Goal: Information Seeking & Learning: Learn about a topic

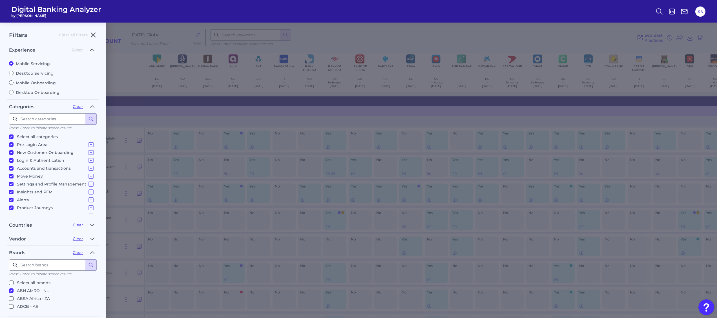
scroll to position [214, 0]
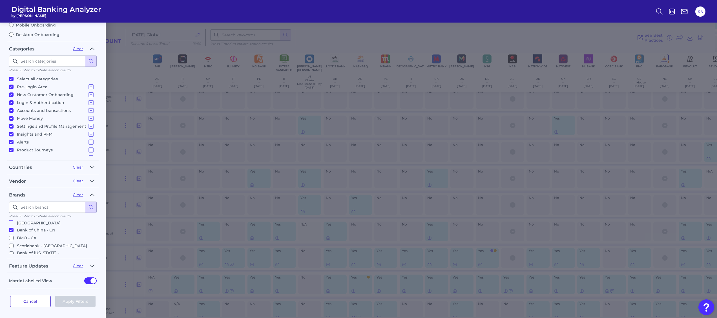
click at [32, 300] on button "Cancel" at bounding box center [30, 301] width 41 height 11
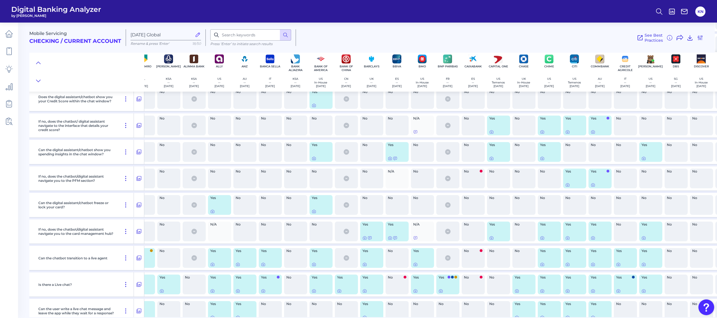
scroll to position [9093, 0]
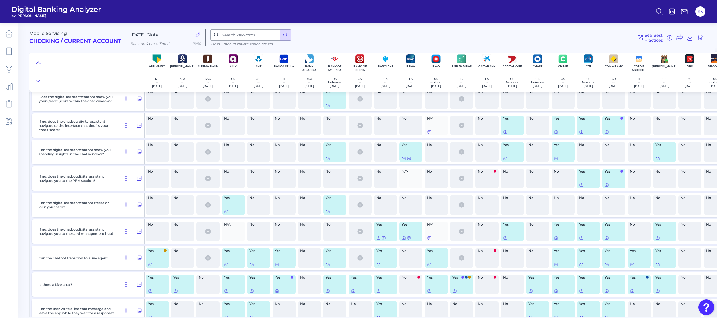
click at [339, 158] on div "Yes" at bounding box center [334, 152] width 25 height 24
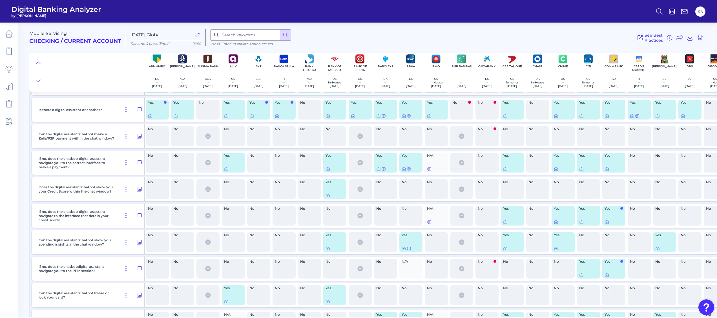
scroll to position [8981, 0]
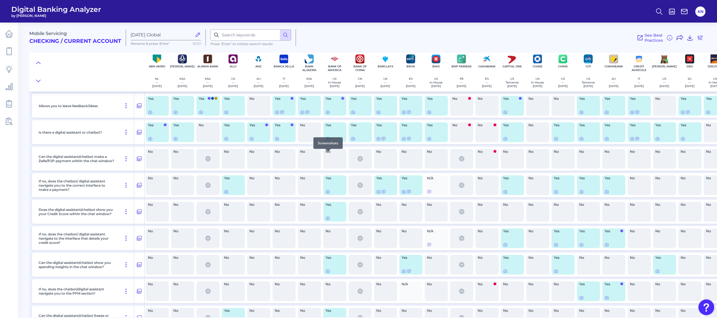
click at [327, 141] on icon at bounding box center [327, 138] width 5 height 5
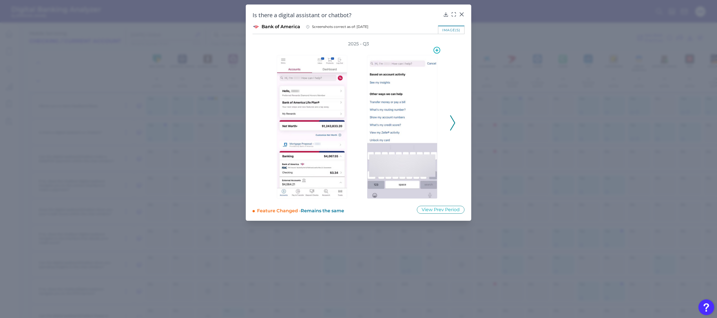
click at [410, 106] on img at bounding box center [402, 127] width 70 height 144
click at [453, 12] on icon at bounding box center [454, 15] width 6 height 6
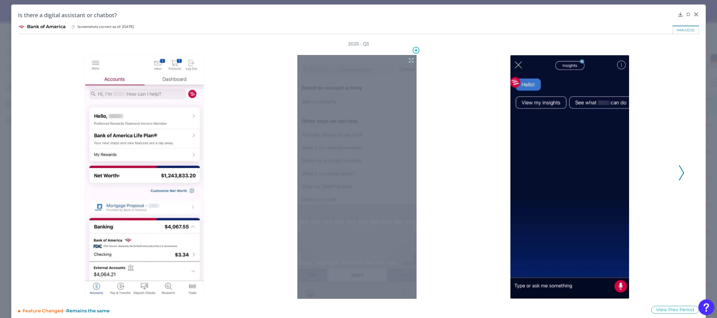
click at [345, 116] on div at bounding box center [356, 177] width 119 height 244
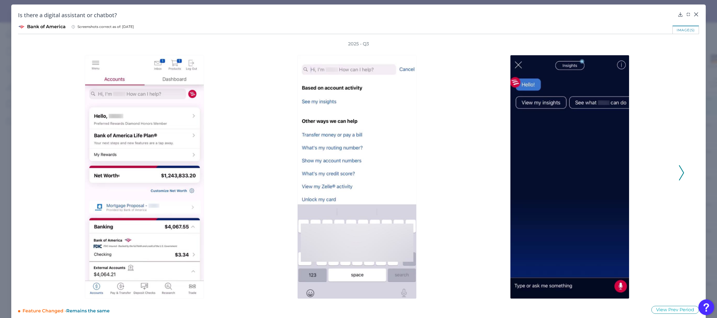
click at [467, 142] on div at bounding box center [570, 173] width 207 height 252
click at [675, 175] on div "2025 - Q3" at bounding box center [358, 170] width 651 height 258
click at [682, 174] on div "2025 - Q3" at bounding box center [358, 170] width 681 height 258
click at [680, 172] on icon at bounding box center [681, 172] width 5 height 15
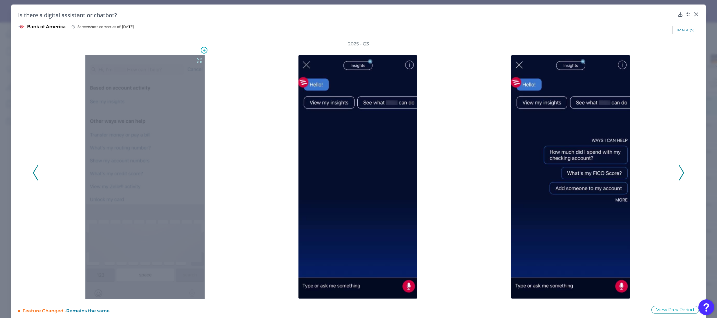
click at [197, 60] on icon at bounding box center [199, 60] width 6 height 6
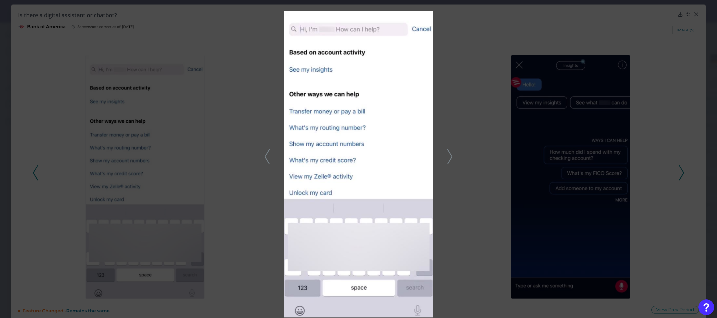
click at [450, 152] on icon at bounding box center [449, 156] width 5 height 15
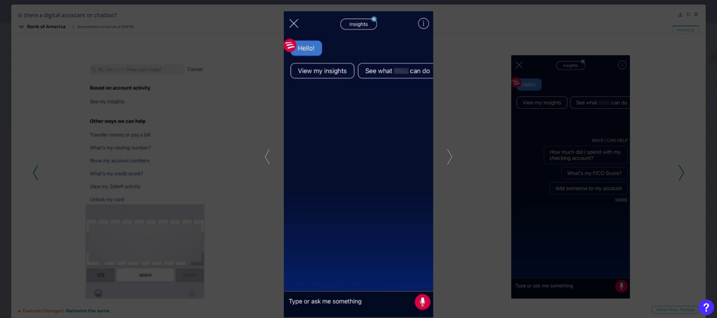
click at [449, 155] on icon at bounding box center [449, 156] width 5 height 15
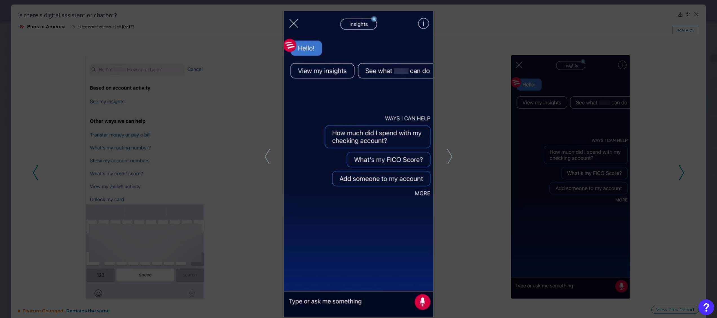
click at [449, 155] on icon at bounding box center [449, 156] width 5 height 15
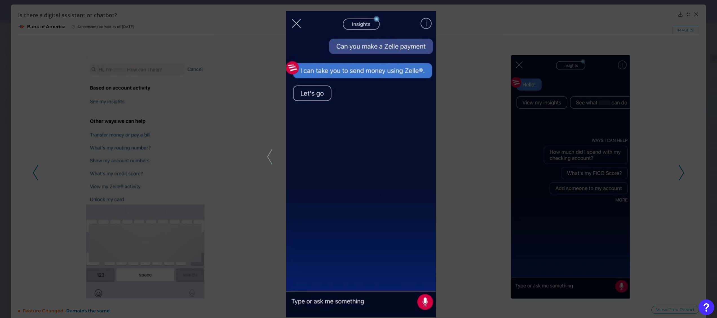
click at [273, 149] on div at bounding box center [358, 159] width 717 height 318
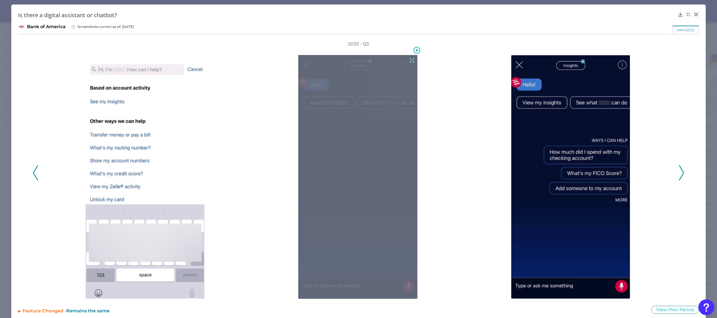
click at [366, 158] on div at bounding box center [357, 177] width 119 height 244
click at [409, 57] on button at bounding box center [412, 60] width 6 height 6
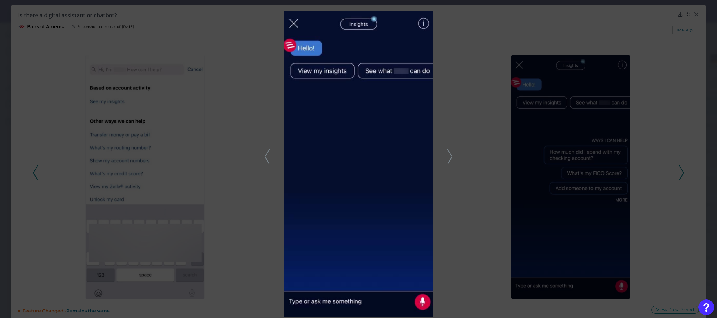
click at [451, 161] on icon at bounding box center [449, 156] width 5 height 15
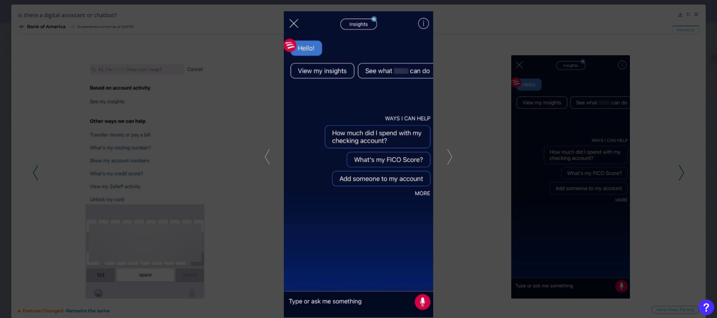
click at [408, 124] on img at bounding box center [358, 164] width 149 height 306
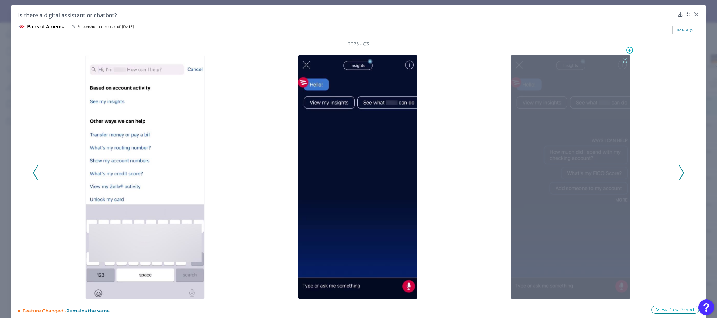
click at [623, 59] on icon at bounding box center [624, 60] width 6 height 6
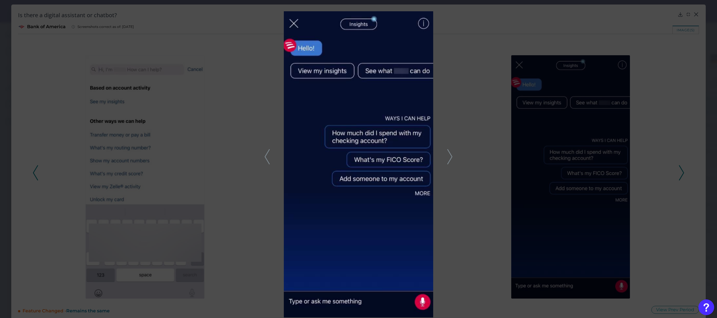
click at [271, 162] on div at bounding box center [358, 159] width 717 height 318
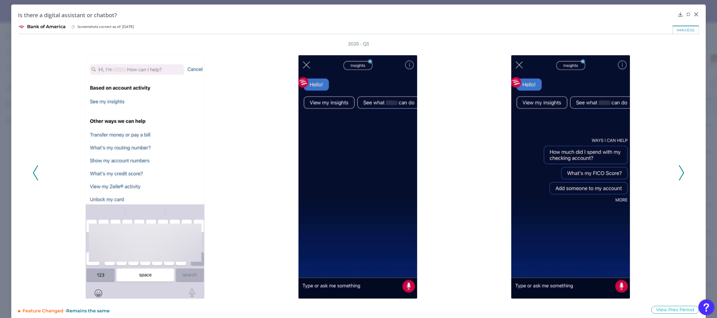
click at [271, 162] on div at bounding box center [359, 173] width 207 height 252
click at [35, 176] on polyline at bounding box center [35, 173] width 4 height 14
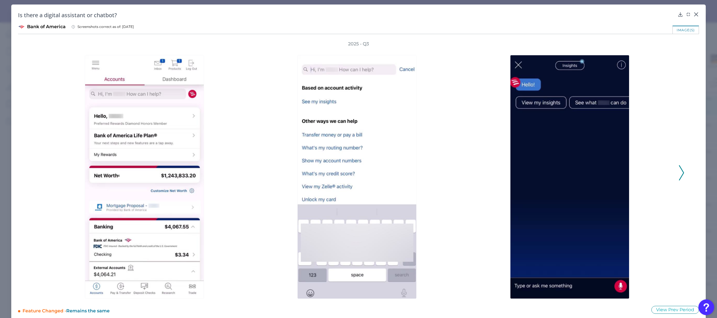
drag, startPoint x: 105, startPoint y: 168, endPoint x: 250, endPoint y: 69, distance: 176.2
click at [250, 69] on div at bounding box center [145, 173] width 213 height 252
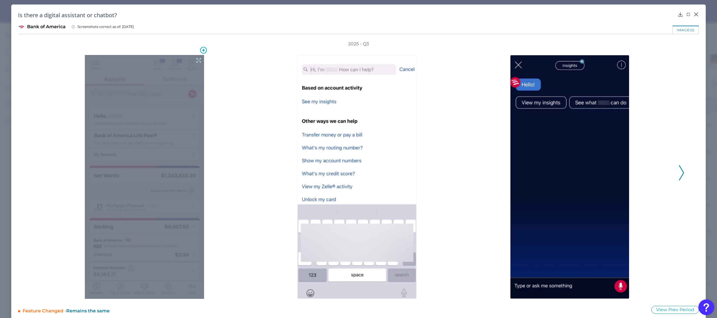
click at [196, 60] on icon at bounding box center [199, 60] width 6 height 6
